Goal: Task Accomplishment & Management: Complete application form

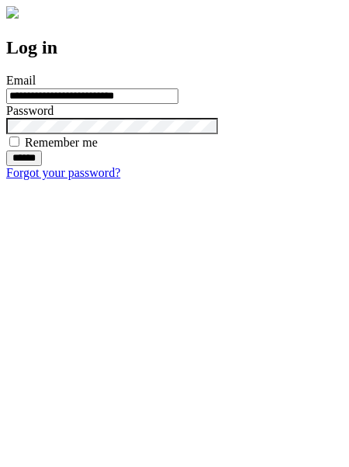
type input "**********"
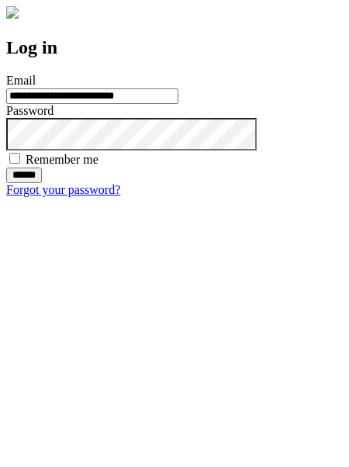
click at [42, 183] on input "******" at bounding box center [24, 176] width 36 height 16
